Goal: Contribute content: Add original content to the website for others to see

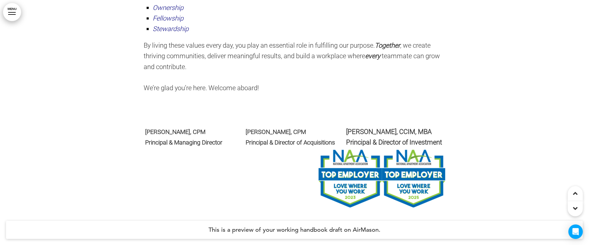
scroll to position [474, 0]
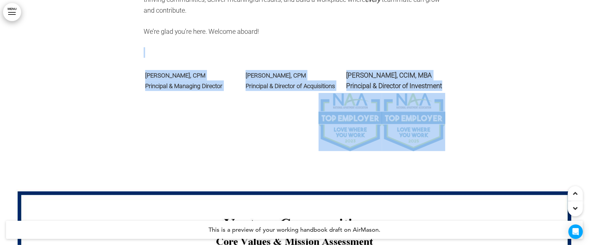
drag, startPoint x: 144, startPoint y: 68, endPoint x: 447, endPoint y: 85, distance: 303.2
copy div "Steven M. Rice, CPM Principal & Managing Director Matthew Henderson, CPM Princi…"
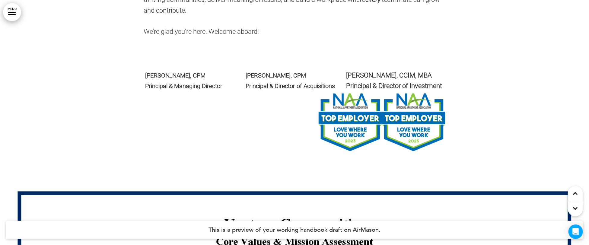
click at [273, 79] on td "Matthew Henderson, CPM Principal & Director of Acquisitions" at bounding box center [294, 80] width 100 height 24
click at [146, 79] on span "Steven M. Rice, CPM" at bounding box center [175, 75] width 60 height 7
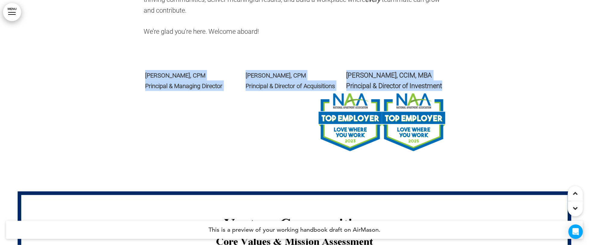
drag, startPoint x: 146, startPoint y: 86, endPoint x: 443, endPoint y: 100, distance: 297.3
click at [443, 93] on tr "Steven M. Rice, CPM Principal & Managing Director Matthew Henderson, CPM Princi…" at bounding box center [295, 80] width 302 height 24
copy tr "Steven M. Rice, CPM Principal & Managing Director Matthew Henderson, CPM Princi…"
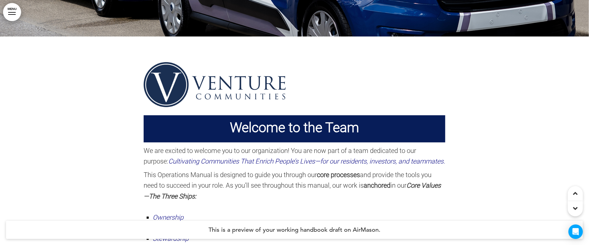
scroll to position [466, 0]
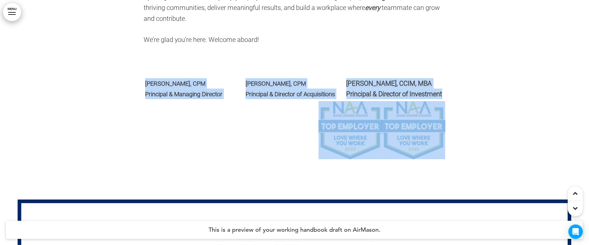
drag, startPoint x: 147, startPoint y: 92, endPoint x: 447, endPoint y: 96, distance: 300.3
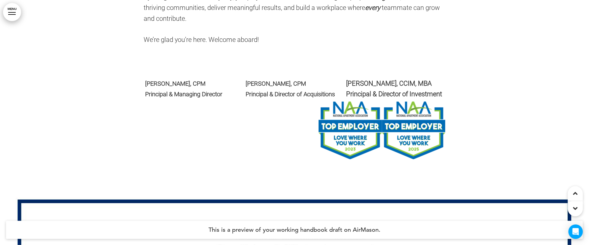
click at [254, 66] on p at bounding box center [295, 60] width 302 height 11
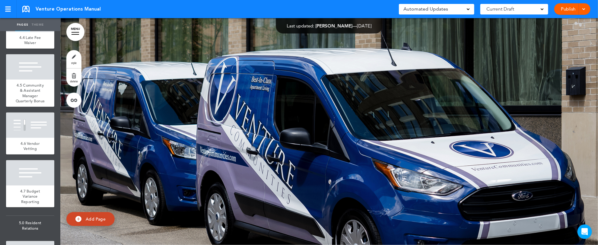
scroll to position [2706, 0]
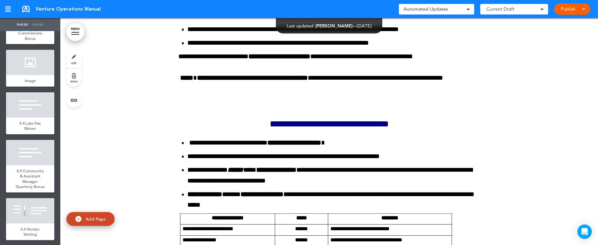
scroll to position [43262, 0]
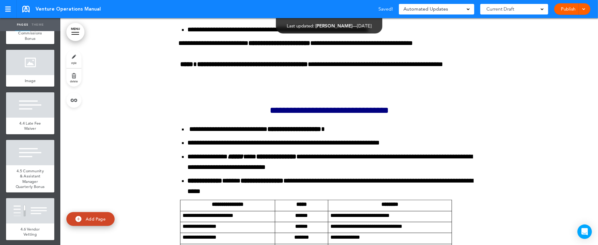
drag, startPoint x: 591, startPoint y: 129, endPoint x: 591, endPoint y: 135, distance: 6.3
click at [591, 135] on div "Pages Theme add page Table of Contents add page Introductions add page Image ad…" at bounding box center [296, 122] width 593 height 245
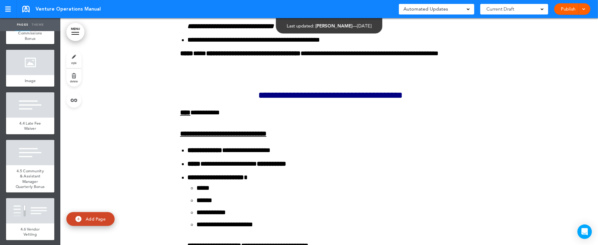
scroll to position [44629, 0]
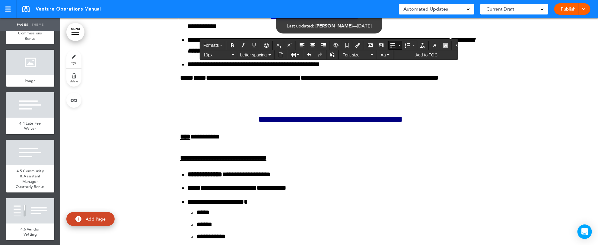
drag, startPoint x: 364, startPoint y: 224, endPoint x: 430, endPoint y: 224, distance: 66.0
drag, startPoint x: 232, startPoint y: 44, endPoint x: 238, endPoint y: 51, distance: 9.2
click at [232, 44] on icon "Bold" at bounding box center [232, 45] width 5 height 5
click at [242, 46] on icon "Italic" at bounding box center [243, 45] width 5 height 5
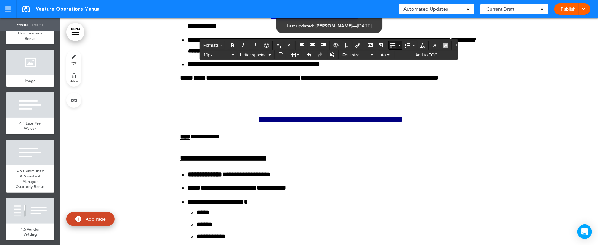
drag, startPoint x: 307, startPoint y: 226, endPoint x: 332, endPoint y: 227, distance: 25.0
click at [232, 44] on icon "Bold" at bounding box center [232, 45] width 5 height 5
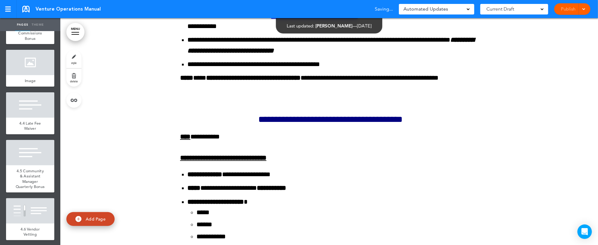
click at [592, 242] on div "Pages Theme add page Table of Contents add page Introductions add page Image ad…" at bounding box center [296, 122] width 593 height 245
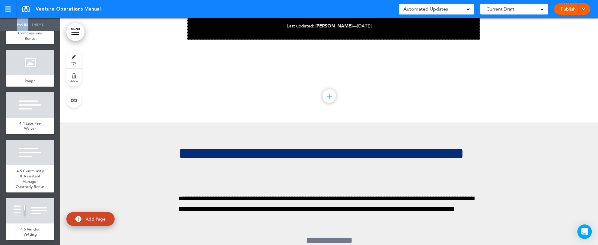
scroll to position [45280, 0]
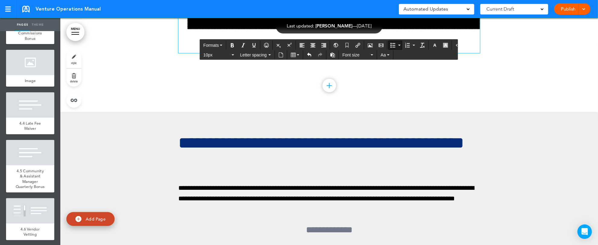
drag, startPoint x: 218, startPoint y: 194, endPoint x: 244, endPoint y: 194, distance: 26.2
click at [230, 45] on icon "Bold" at bounding box center [232, 45] width 5 height 5
drag, startPoint x: 253, startPoint y: 195, endPoint x: 312, endPoint y: 196, distance: 59.1
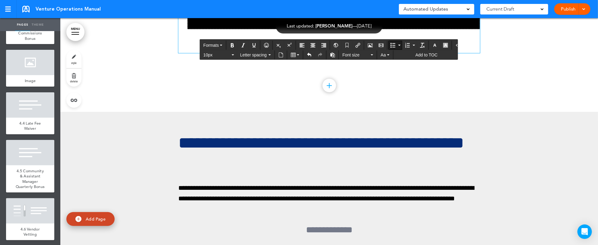
drag, startPoint x: 229, startPoint y: 45, endPoint x: 237, endPoint y: 49, distance: 8.1
click at [230, 44] on icon "Bold" at bounding box center [232, 45] width 5 height 5
drag, startPoint x: 242, startPoint y: 46, endPoint x: 265, endPoint y: 68, distance: 32.0
click at [242, 46] on icon "Italic" at bounding box center [243, 45] width 5 height 5
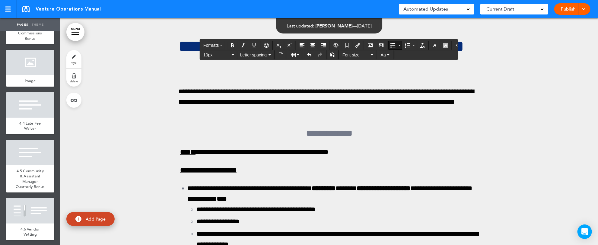
scroll to position [45401, 0]
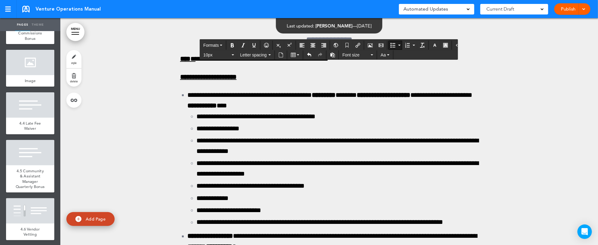
scroll to position [45497, 0]
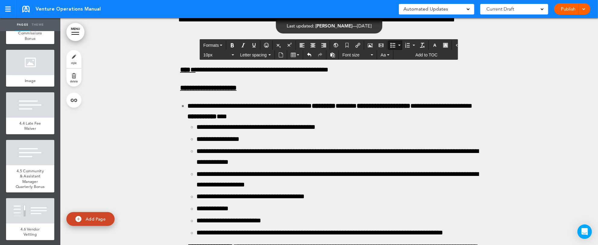
drag, startPoint x: 196, startPoint y: 125, endPoint x: 228, endPoint y: 126, distance: 32.3
drag, startPoint x: 196, startPoint y: 126, endPoint x: 231, endPoint y: 128, distance: 35.3
click at [230, 44] on icon "Bold" at bounding box center [232, 45] width 5 height 5
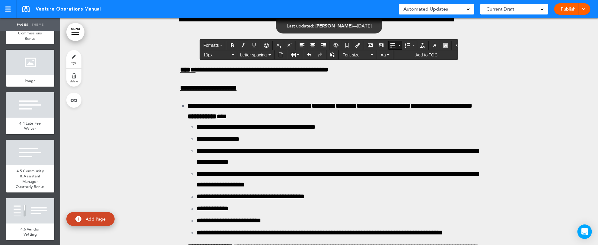
drag, startPoint x: 251, startPoint y: 126, endPoint x: 308, endPoint y: 126, distance: 57.6
click at [232, 44] on icon "Bold" at bounding box center [232, 45] width 5 height 5
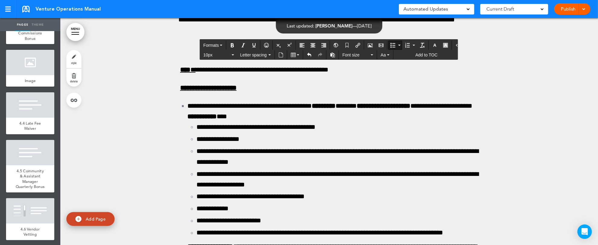
drag, startPoint x: 343, startPoint y: 126, endPoint x: 403, endPoint y: 124, distance: 59.4
click at [233, 45] on icon "Bold" at bounding box center [232, 45] width 5 height 5
drag, startPoint x: 344, startPoint y: 128, endPoint x: 406, endPoint y: 126, distance: 62.4
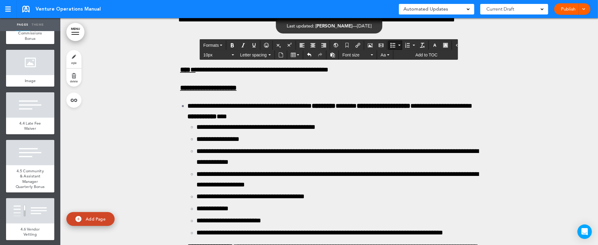
drag, startPoint x: 232, startPoint y: 44, endPoint x: 241, endPoint y: 48, distance: 8.9
click at [232, 44] on icon "Bold" at bounding box center [232, 45] width 5 height 5
drag, startPoint x: 422, startPoint y: 126, endPoint x: 433, endPoint y: 126, distance: 11.2
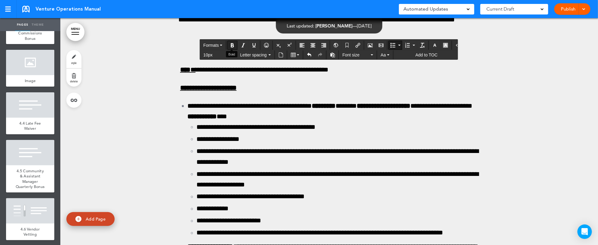
click at [231, 45] on icon "Bold" at bounding box center [232, 45] width 5 height 5
drag, startPoint x: 324, startPoint y: 137, endPoint x: 386, endPoint y: 138, distance: 62.1
click at [231, 44] on icon "Bold" at bounding box center [232, 45] width 5 height 5
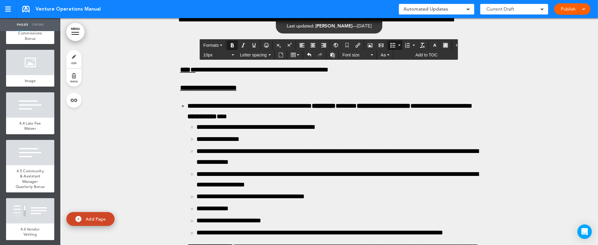
drag, startPoint x: 431, startPoint y: 137, endPoint x: 475, endPoint y: 137, distance: 44.0
click at [232, 45] on icon "Bold" at bounding box center [232, 45] width 5 height 5
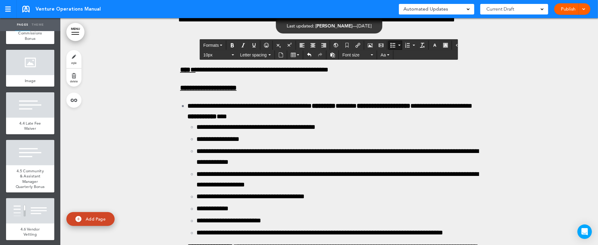
click at [390, 44] on icon "Bullet list" at bounding box center [392, 45] width 5 height 5
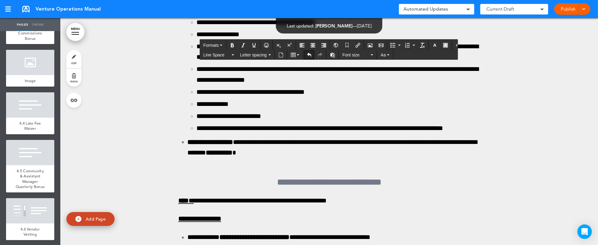
click at [309, 55] on icon "Undo" at bounding box center [309, 54] width 5 height 5
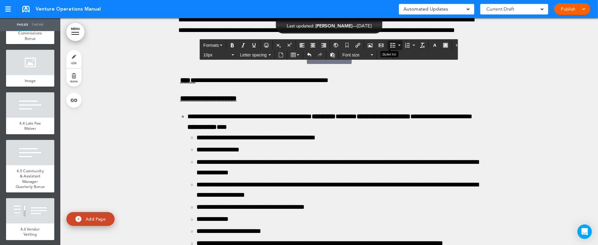
click at [390, 46] on icon "Bullet list" at bounding box center [392, 45] width 5 height 5
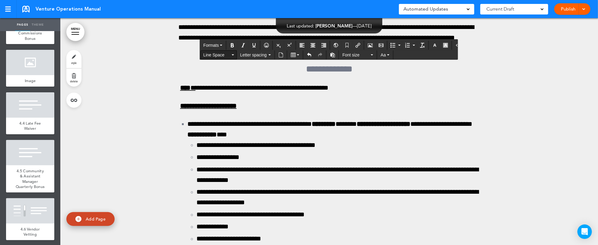
click at [232, 55] on button "Line Space" at bounding box center [219, 55] width 36 height 8
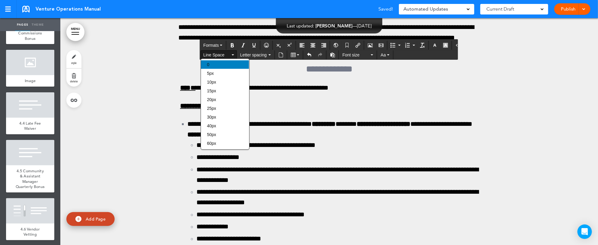
click at [226, 66] on div "0" at bounding box center [225, 64] width 48 height 8
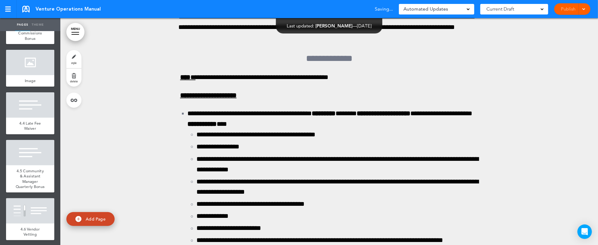
click at [584, 8] on span at bounding box center [583, 9] width 4 height 4
click at [564, 36] on span "Preview Draft" at bounding box center [554, 35] width 25 height 5
click at [590, 134] on div "Pages Theme add page Table of Contents add page Introductions add page Image ad…" at bounding box center [296, 122] width 593 height 245
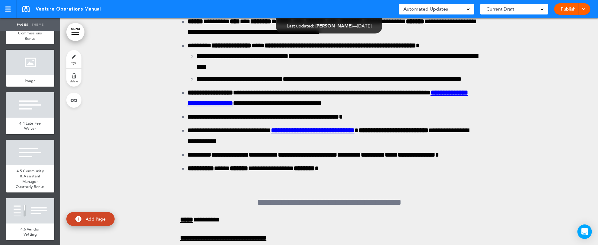
scroll to position [47419, 0]
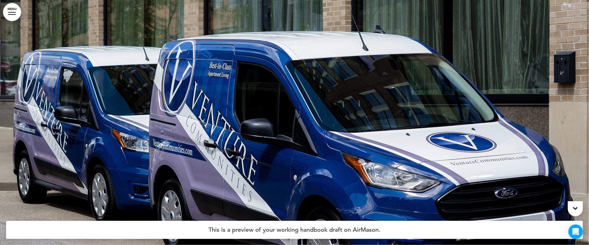
click at [12, 14] on div at bounding box center [12, 14] width 8 height 1
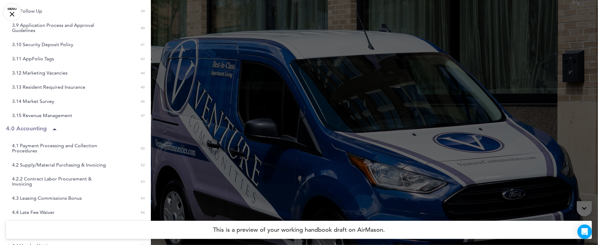
scroll to position [491, 0]
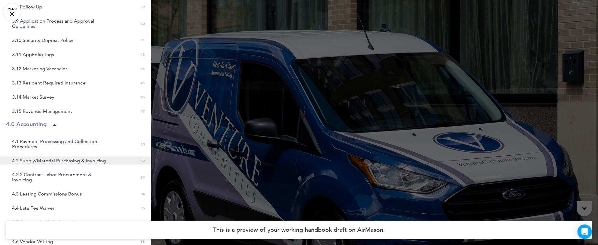
click at [46, 160] on span "4.2 Supply/Material Purchasing & Invoicing" at bounding box center [59, 160] width 94 height 5
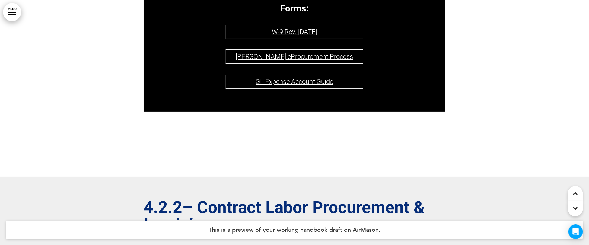
scroll to position [45446, 0]
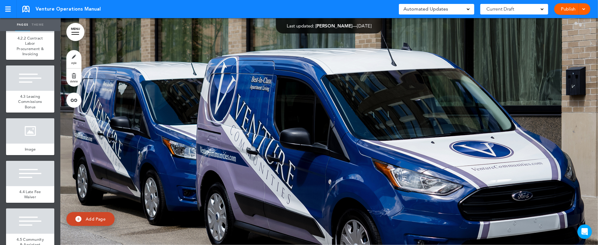
scroll to position [2661, 0]
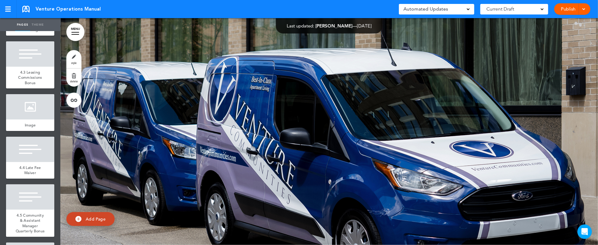
click at [31, 33] on span "4.2.2 Contract Labor Procurement & Invoicing" at bounding box center [30, 21] width 27 height 21
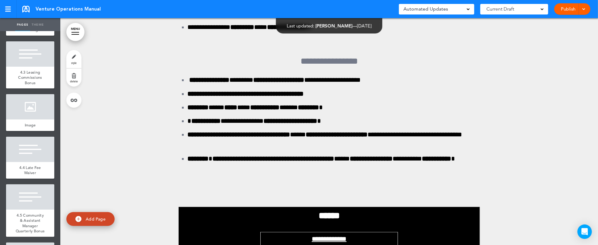
scroll to position [47829, 0]
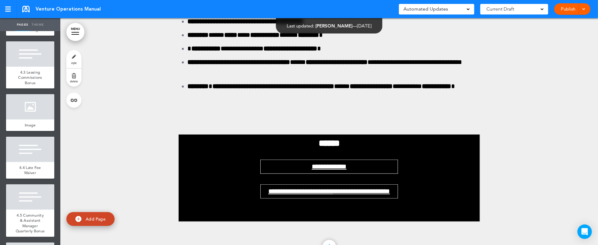
click at [592, 26] on div "Pages Theme add page Table of Contents add page Introductions add page Image ad…" at bounding box center [296, 122] width 593 height 245
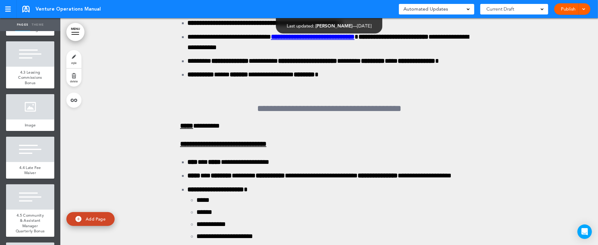
scroll to position [47451, 0]
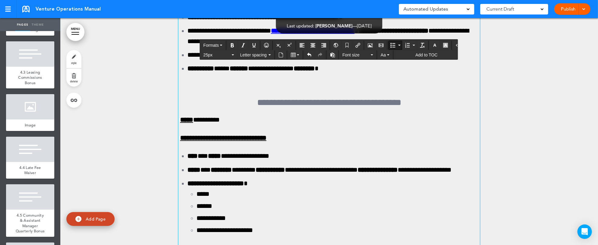
drag, startPoint x: 263, startPoint y: 231, endPoint x: 326, endPoint y: 228, distance: 63.4
drag, startPoint x: 244, startPoint y: 46, endPoint x: 238, endPoint y: 46, distance: 5.4
click at [244, 45] on icon "Italic" at bounding box center [243, 45] width 5 height 5
click at [231, 46] on icon "Bold" at bounding box center [232, 45] width 5 height 5
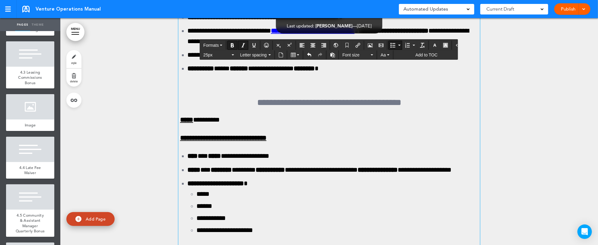
drag, startPoint x: 207, startPoint y: 231, endPoint x: 232, endPoint y: 230, distance: 25.4
click at [231, 46] on icon "Bold" at bounding box center [232, 45] width 5 height 5
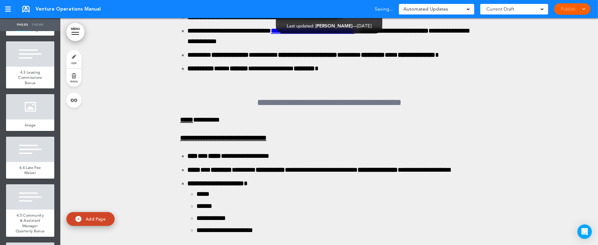
click at [592, 240] on div "Pages Theme add page Table of Contents add page Introductions add page Image ad…" at bounding box center [296, 122] width 593 height 245
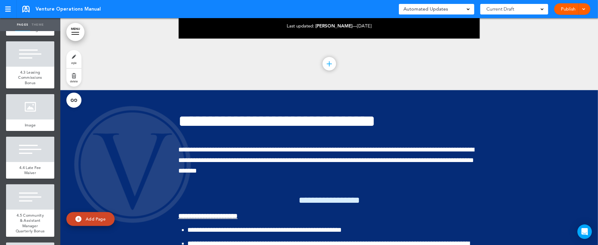
scroll to position [48054, 0]
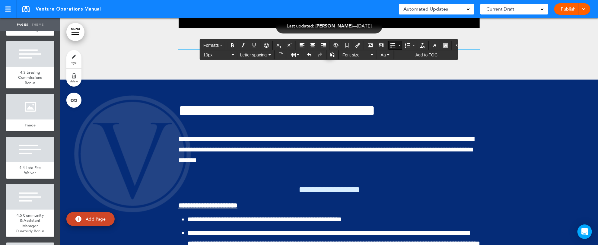
drag, startPoint x: 233, startPoint y: 172, endPoint x: 241, endPoint y: 171, distance: 7.6
click at [230, 44] on icon "Bold" at bounding box center [232, 45] width 5 height 5
drag, startPoint x: 252, startPoint y: 171, endPoint x: 312, endPoint y: 170, distance: 59.7
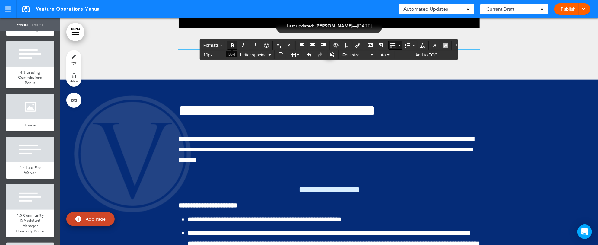
click at [232, 46] on icon "Bold" at bounding box center [232, 45] width 5 height 5
click at [241, 45] on icon "Italic" at bounding box center [243, 45] width 5 height 5
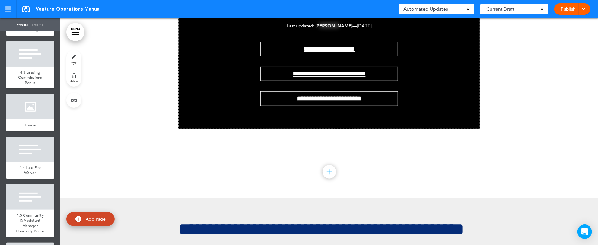
scroll to position [45264, 0]
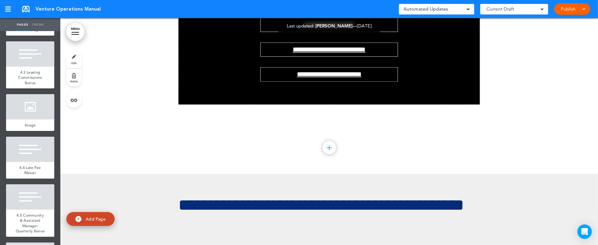
click at [586, 8] on div "Publish Publish Preview Draft" at bounding box center [572, 8] width 36 height 11
click at [583, 8] on span at bounding box center [583, 9] width 4 height 4
click at [557, 33] on li "Preview Draft" at bounding box center [563, 37] width 54 height 14
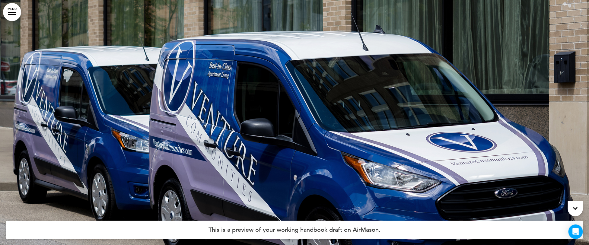
click at [14, 14] on div at bounding box center [12, 14] width 8 height 1
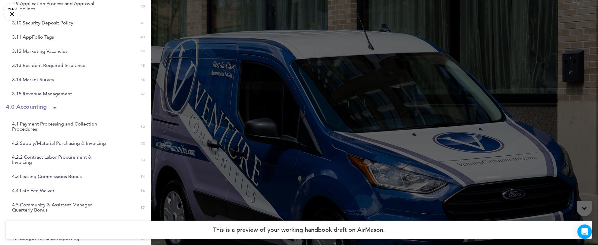
scroll to position [510, 0]
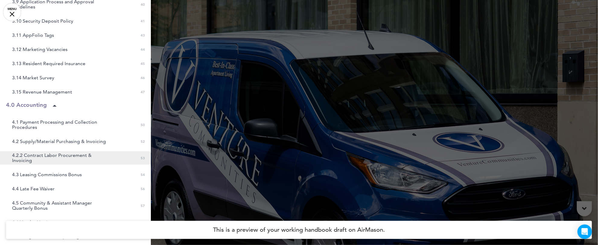
click at [60, 153] on span "4.2.2 Contract Labor Procurement & Invoicing" at bounding box center [62, 158] width 100 height 10
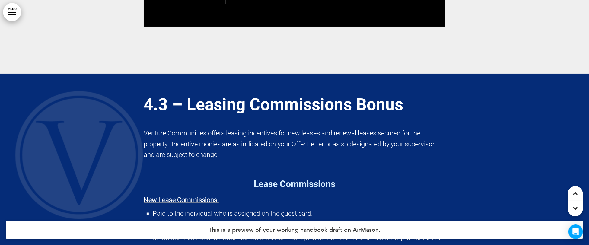
scroll to position [48312, 0]
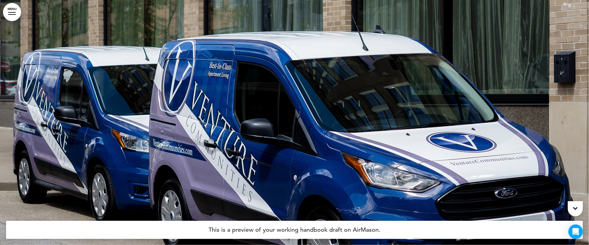
click at [8, 18] on link "MENU" at bounding box center [12, 12] width 18 height 18
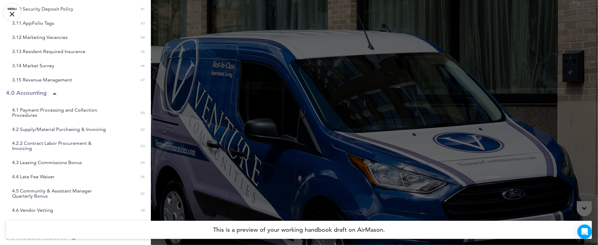
scroll to position [524, 0]
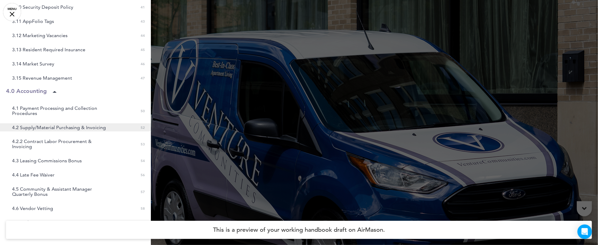
click at [74, 128] on span "4.2 Supply/Material Purchasing & Invoicing" at bounding box center [59, 127] width 94 height 5
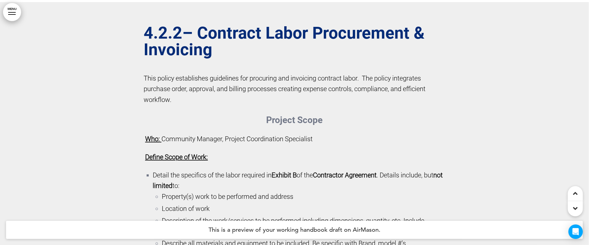
scroll to position [45628, 0]
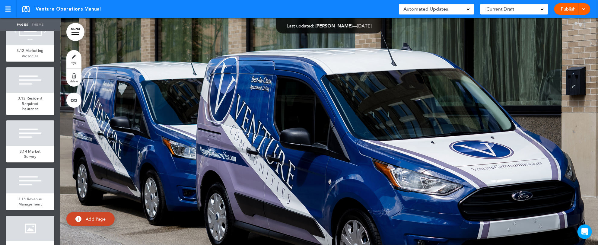
scroll to position [2535, 0]
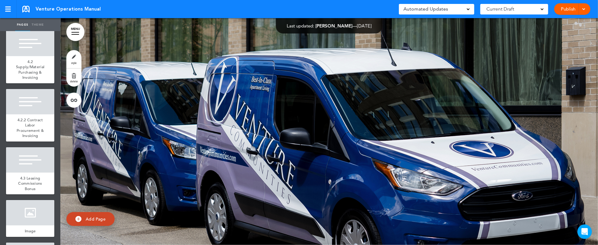
scroll to position [2579, 0]
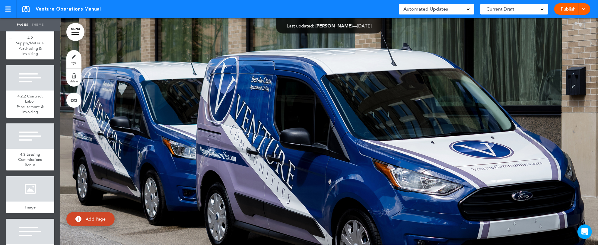
click at [33, 59] on div "4.2 Supply/Material Purchasing & Invoicing" at bounding box center [30, 45] width 48 height 27
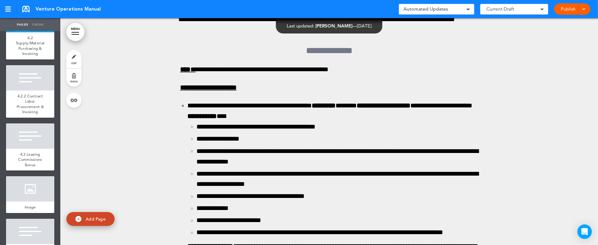
scroll to position [45529, 0]
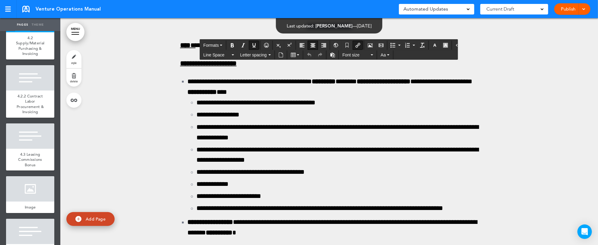
click at [280, 56] on icon "Insert document" at bounding box center [280, 54] width 5 height 5
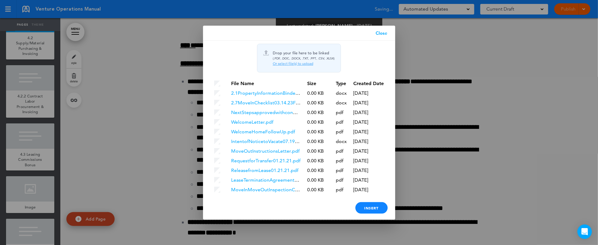
click at [296, 55] on div "(.PDF, .DOC, .DOCX, .TXT, .PPT, .CSV, .XLSX)" at bounding box center [304, 58] width 62 height 6
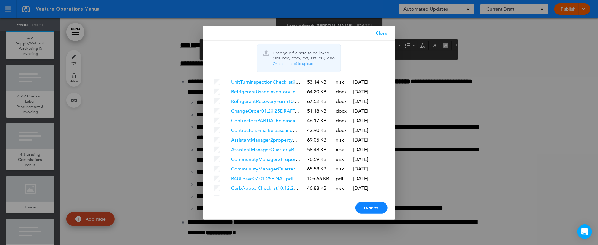
scroll to position [1845, 0]
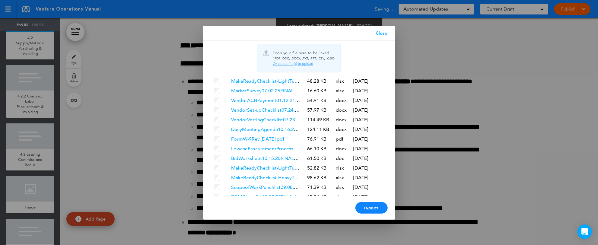
click at [273, 213] on link "LoweseProcurementProcess08.29.25p.docx" at bounding box center [279, 216] width 96 height 6
click at [370, 209] on div "Insert" at bounding box center [371, 207] width 32 height 11
click at [374, 204] on div "Insert" at bounding box center [371, 207] width 32 height 11
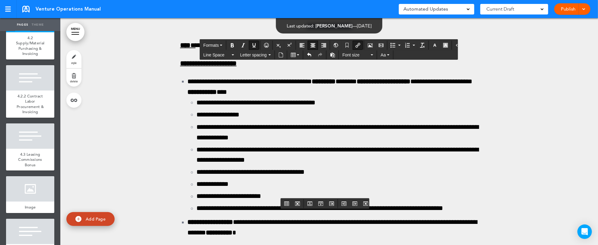
scroll to position [0, 0]
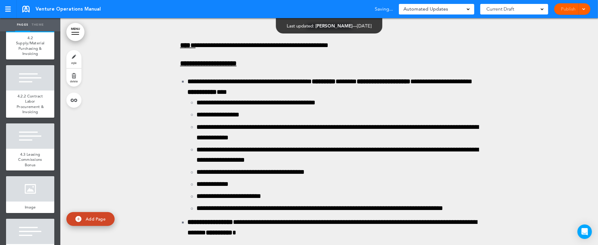
click at [591, 183] on div "Pages Theme add page Table of Contents add page Introductions add page Image ad…" at bounding box center [296, 122] width 593 height 245
click at [585, 7] on span at bounding box center [583, 9] width 4 height 4
click at [567, 34] on span "Preview Draft" at bounding box center [554, 35] width 25 height 5
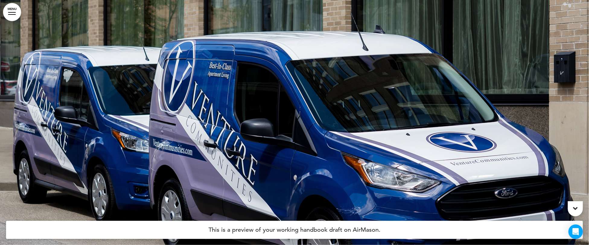
click at [12, 14] on div at bounding box center [12, 14] width 8 height 1
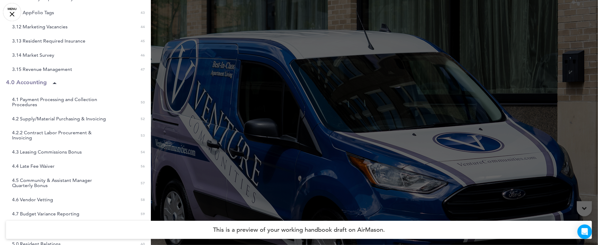
scroll to position [533, 0]
click at [62, 119] on span "4.2 Supply/Material Purchasing & Invoicing" at bounding box center [59, 117] width 94 height 5
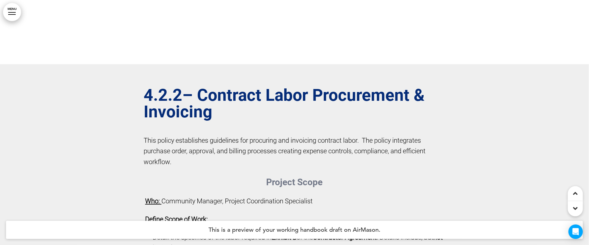
scroll to position [45558, 0]
